Goal: Entertainment & Leisure: Consume media (video, audio)

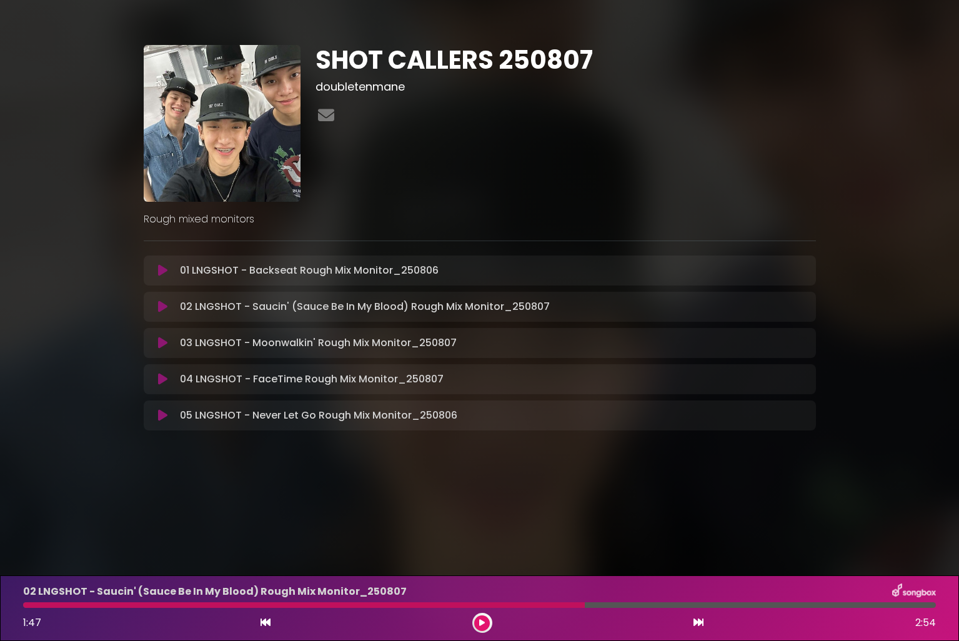
click at [266, 624] on icon at bounding box center [266, 622] width 10 height 10
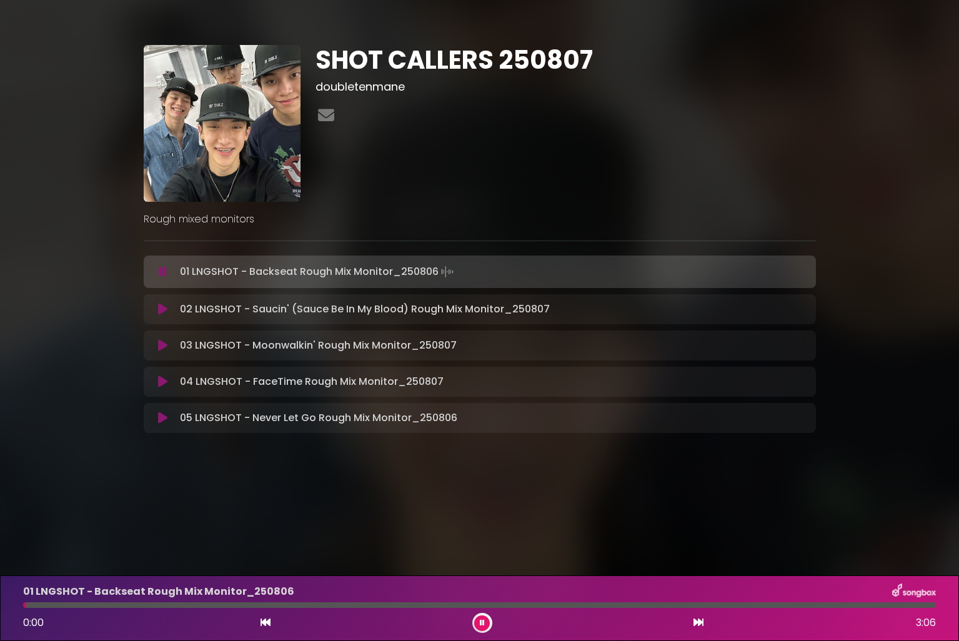
click at [488, 625] on button at bounding box center [482, 624] width 16 height 16
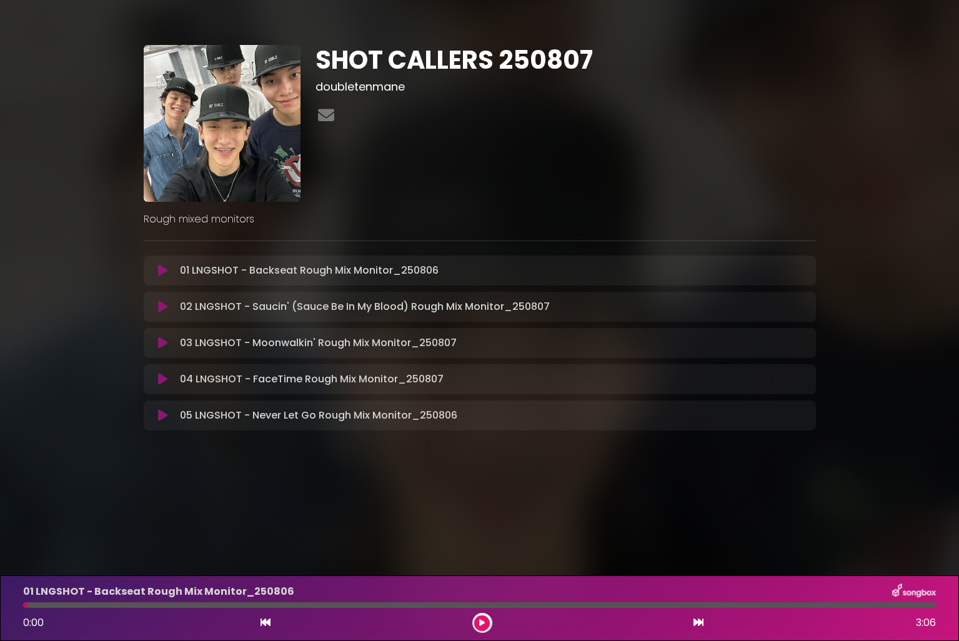
click at [163, 309] on icon at bounding box center [162, 307] width 9 height 12
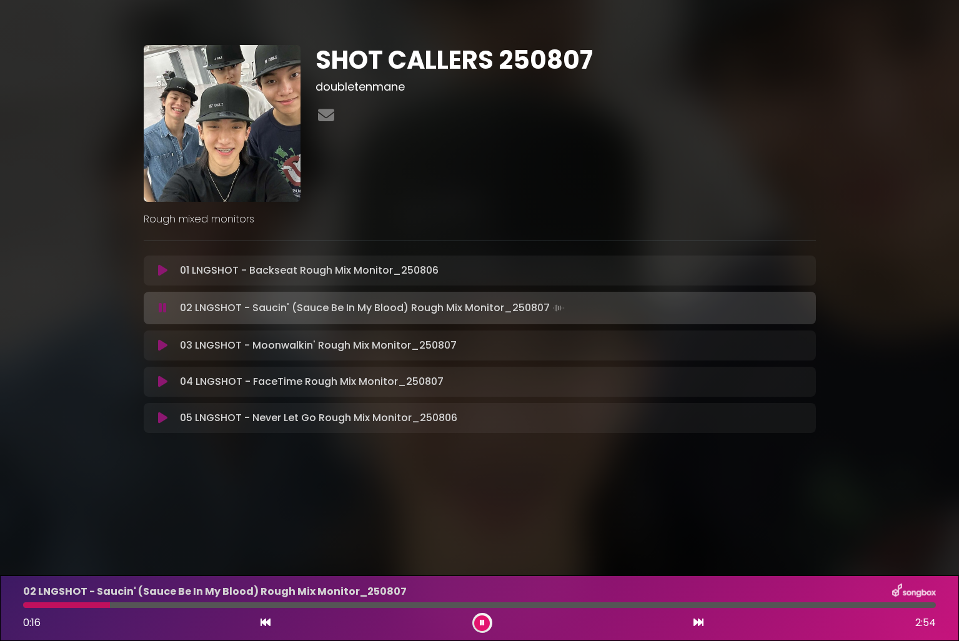
click at [27, 607] on div at bounding box center [66, 605] width 87 height 6
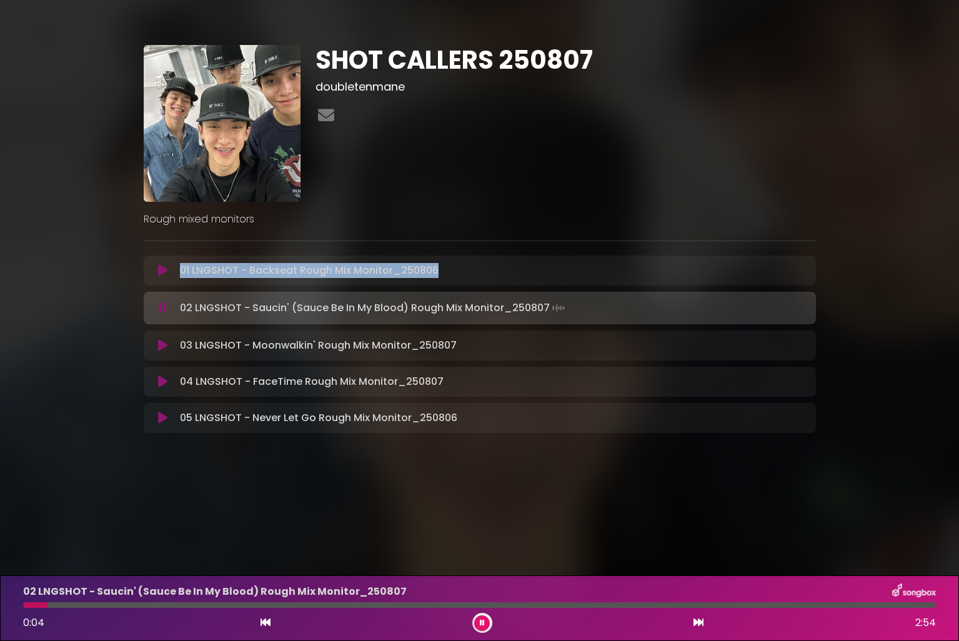
click at [171, 281] on div "01 LNGSHOT - Backseat Rough Mix Monitor_250806 Loading Track..." at bounding box center [480, 271] width 672 height 30
click at [165, 276] on icon at bounding box center [162, 270] width 9 height 12
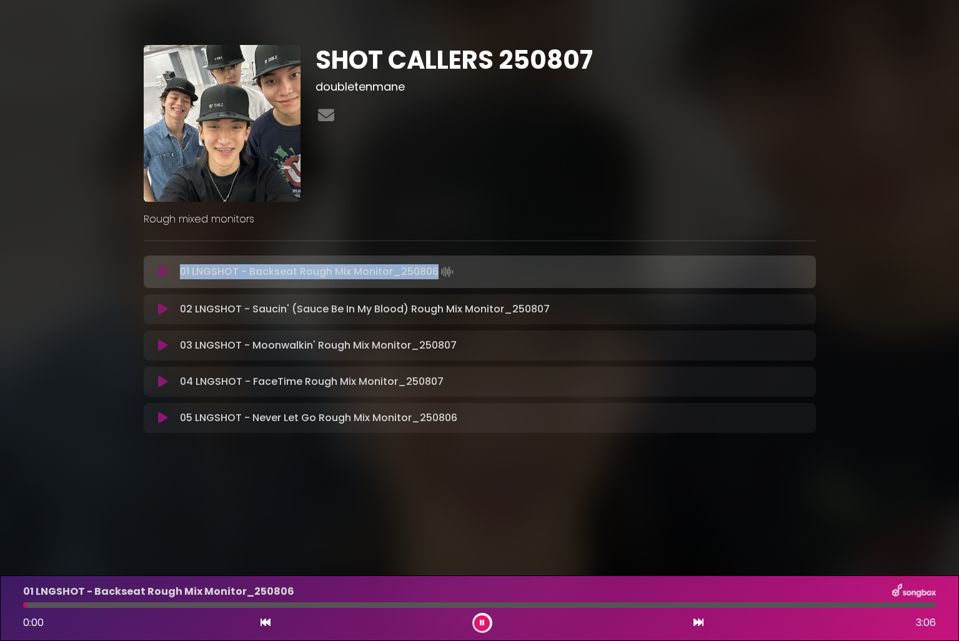
click at [158, 309] on icon at bounding box center [162, 309] width 9 height 12
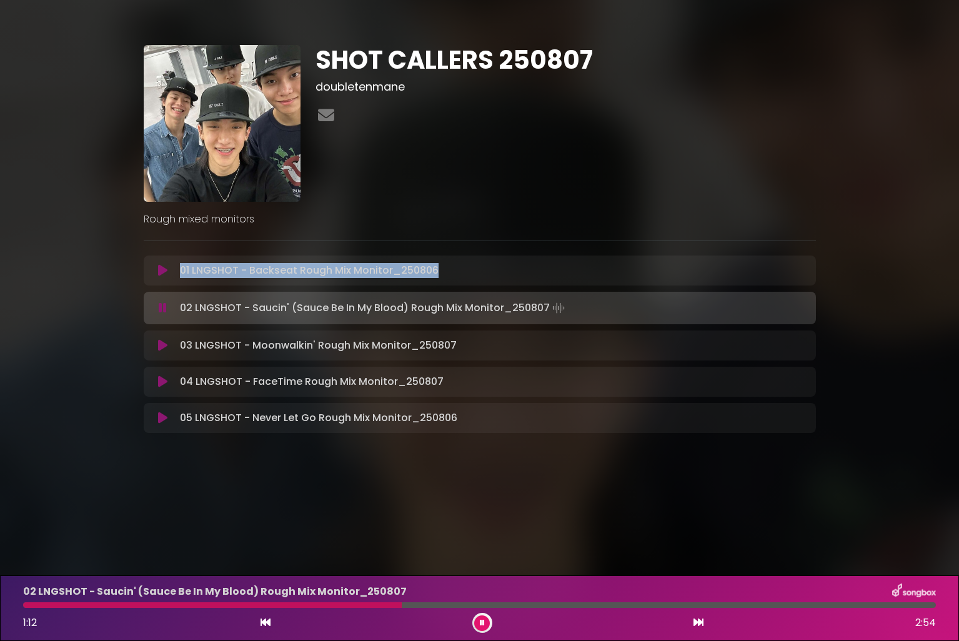
click at [483, 628] on button at bounding box center [482, 624] width 16 height 16
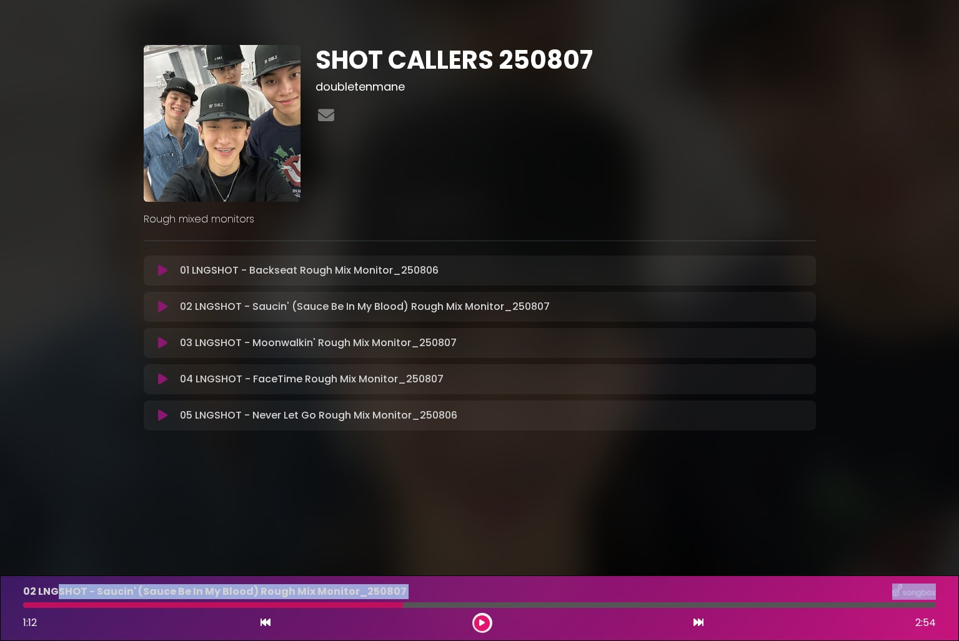
drag, startPoint x: 403, startPoint y: 609, endPoint x: 54, endPoint y: 599, distance: 348.9
click at [54, 599] on div "02 LNGSHOT - Saucin' (Sauce Be In My Blood) Rough Mix Monitor_[DATE] 1:12 2:54" at bounding box center [480, 608] width 928 height 49
click at [27, 606] on div at bounding box center [213, 605] width 380 height 6
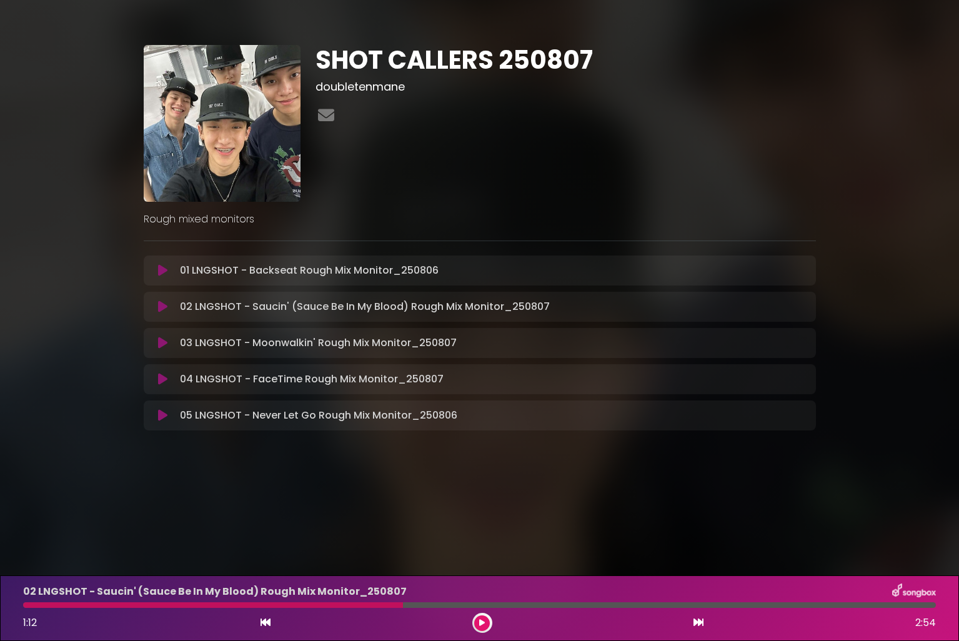
click at [26, 607] on div at bounding box center [213, 605] width 380 height 6
click at [267, 623] on icon at bounding box center [266, 622] width 10 height 10
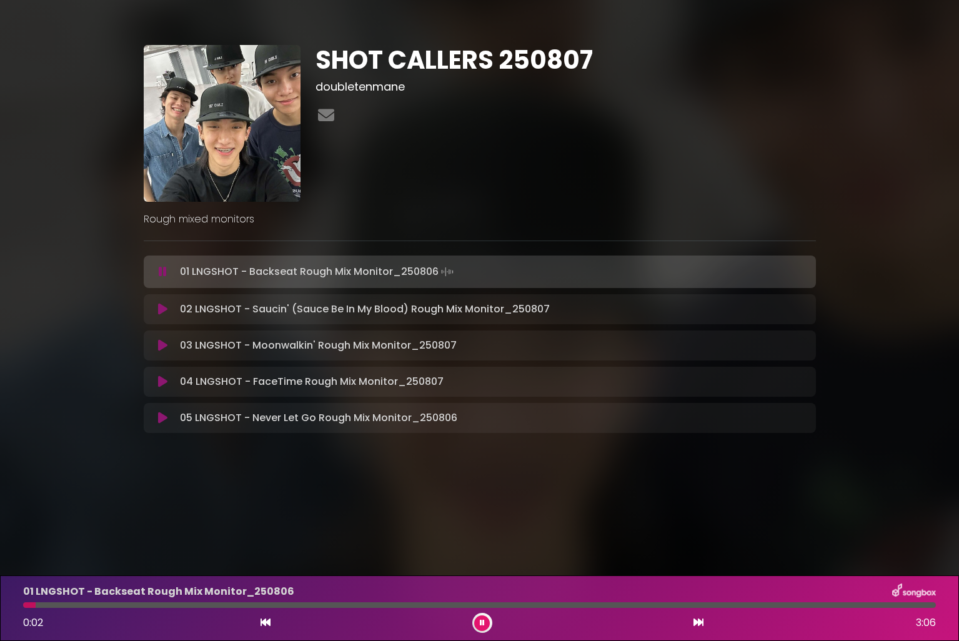
click at [157, 309] on button at bounding box center [163, 309] width 24 height 12
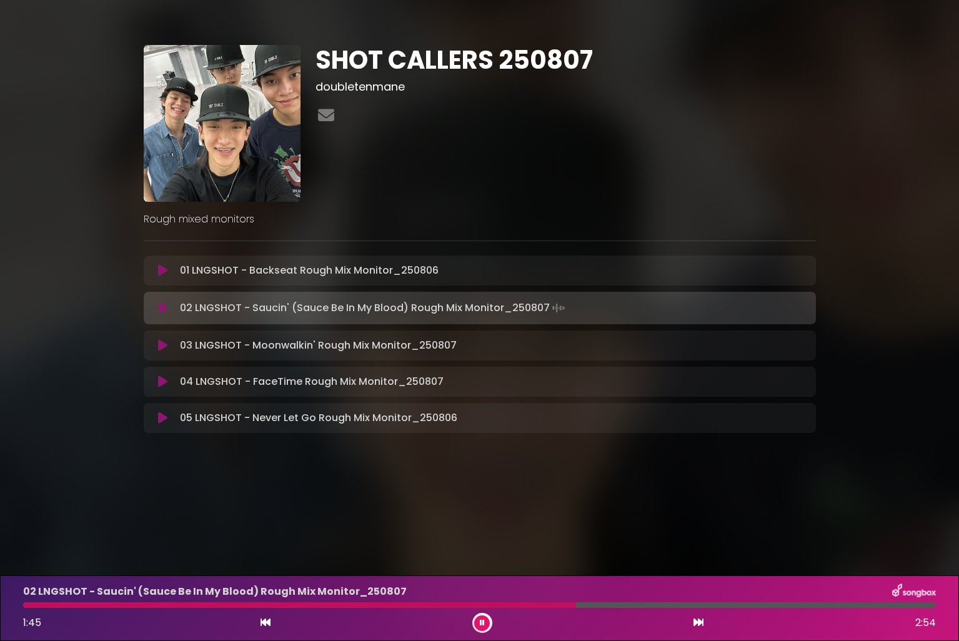
click at [477, 625] on button at bounding box center [482, 624] width 16 height 16
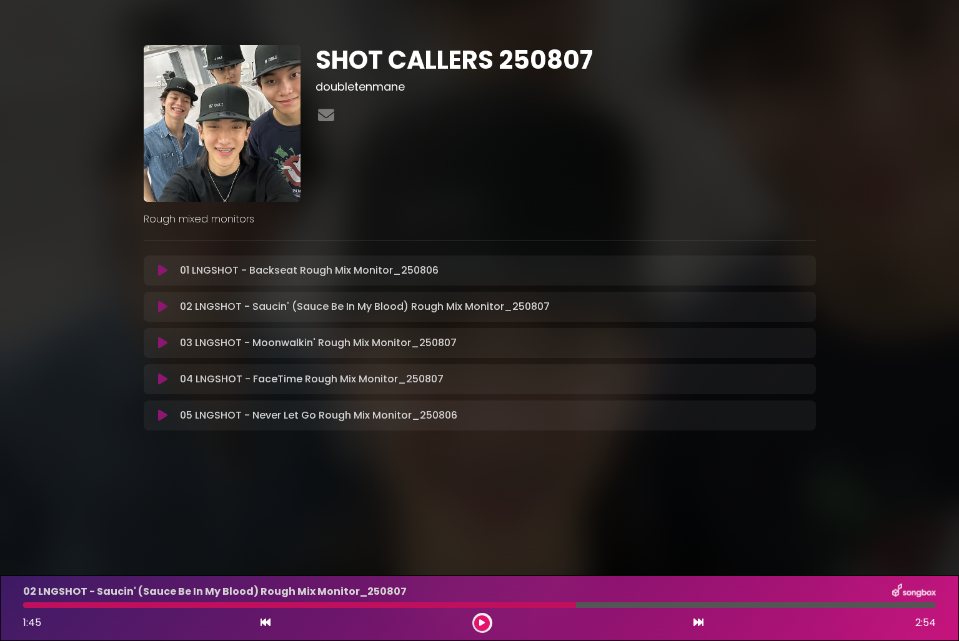
click at [264, 624] on icon at bounding box center [266, 622] width 10 height 10
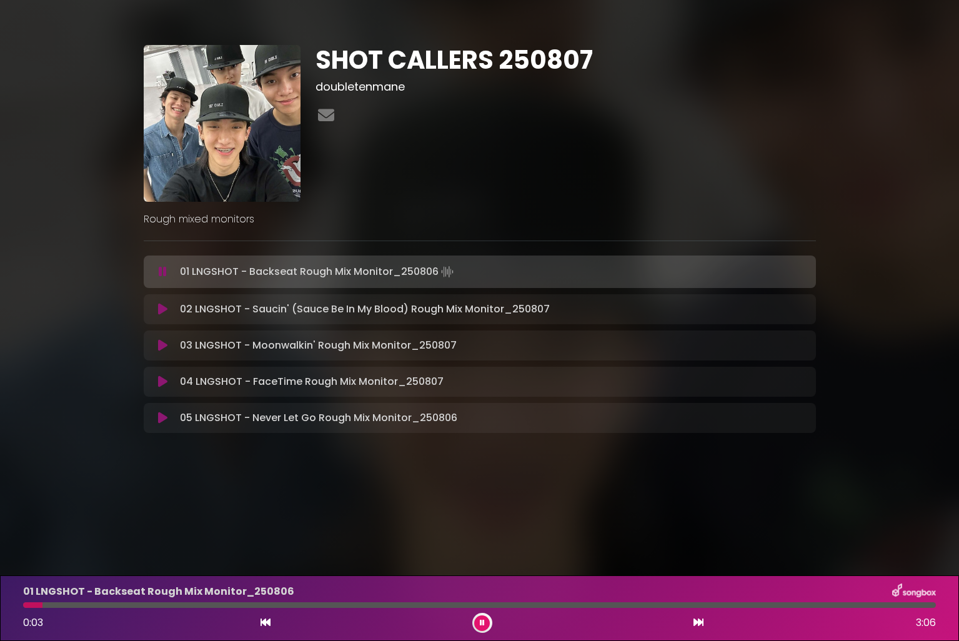
click at [157, 311] on button at bounding box center [163, 309] width 24 height 12
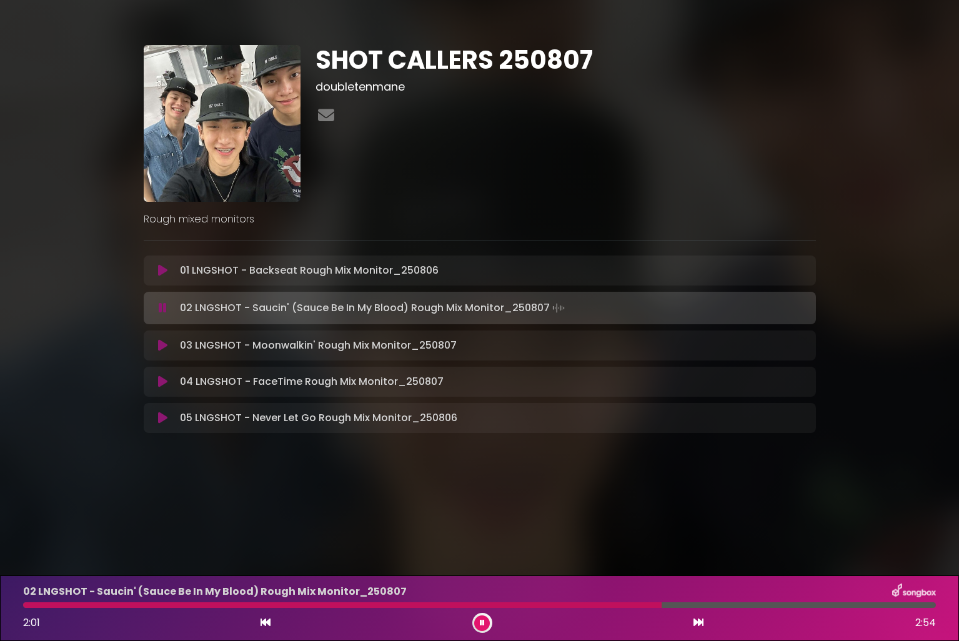
click at [477, 624] on button at bounding box center [482, 624] width 16 height 16
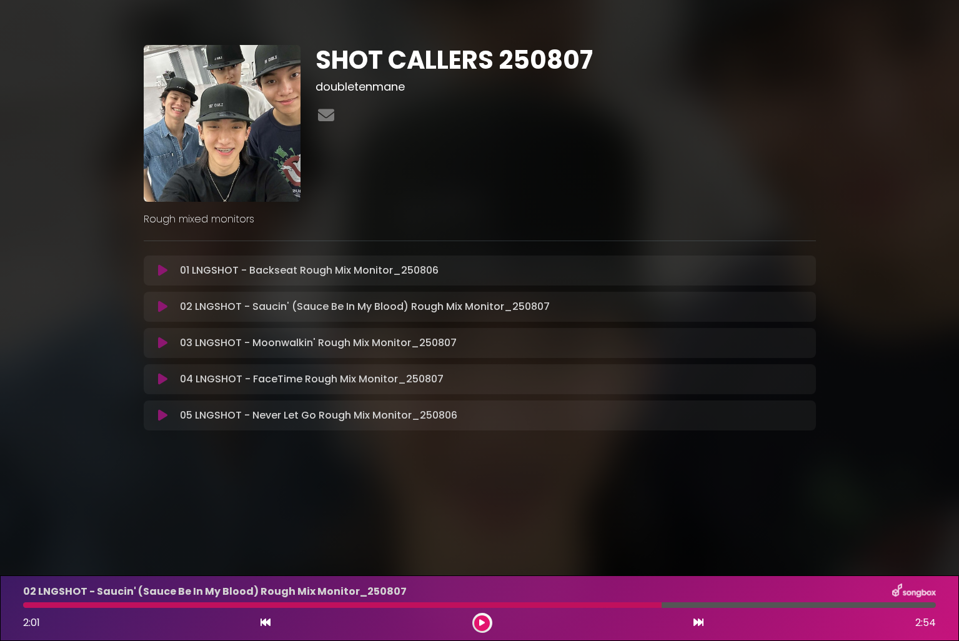
click at [161, 346] on icon at bounding box center [162, 343] width 9 height 12
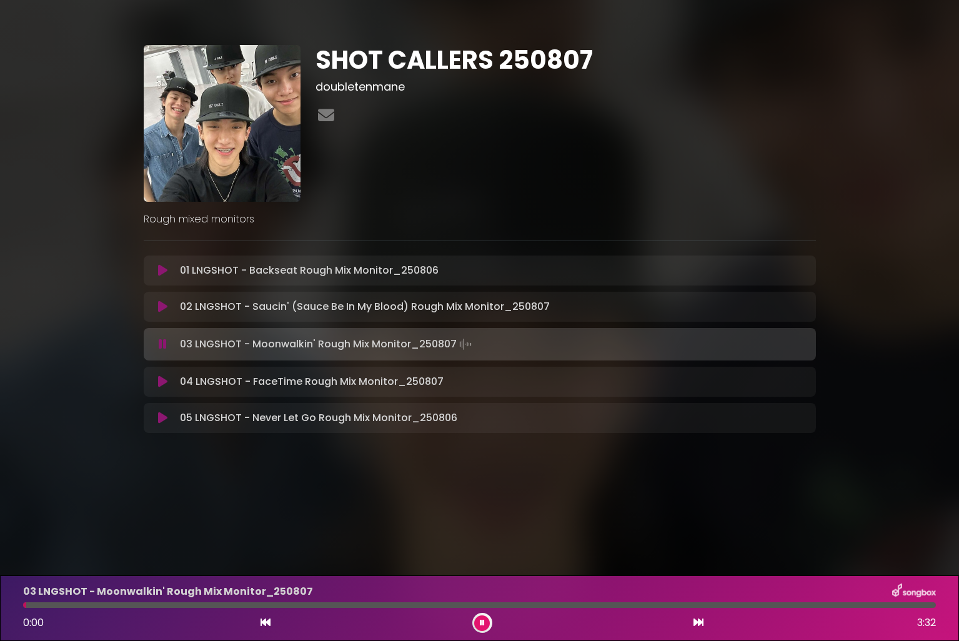
click at [169, 310] on button at bounding box center [163, 307] width 24 height 12
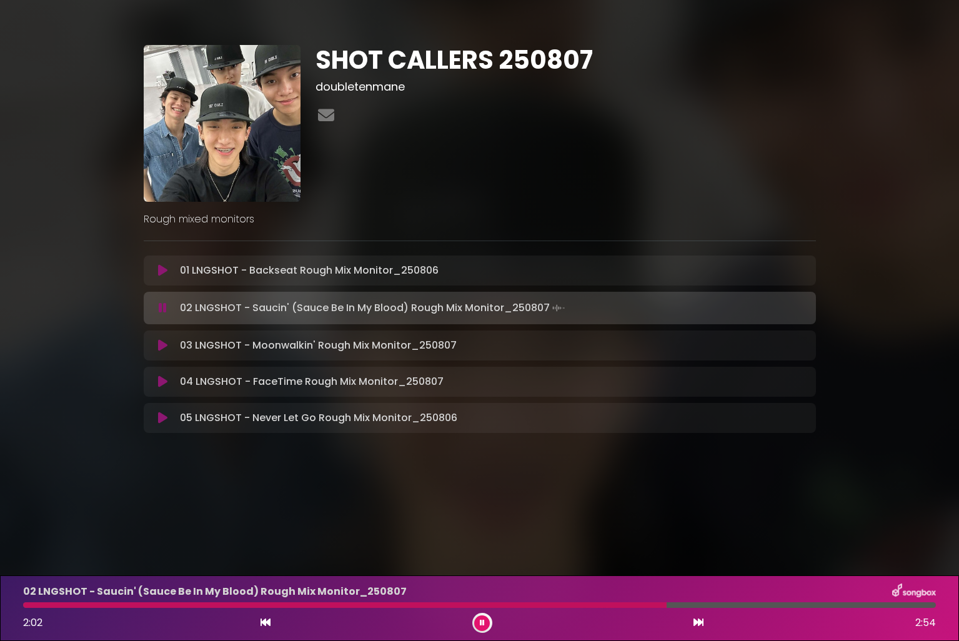
click at [487, 624] on button at bounding box center [482, 624] width 16 height 16
